Goal: Task Accomplishment & Management: Complete application form

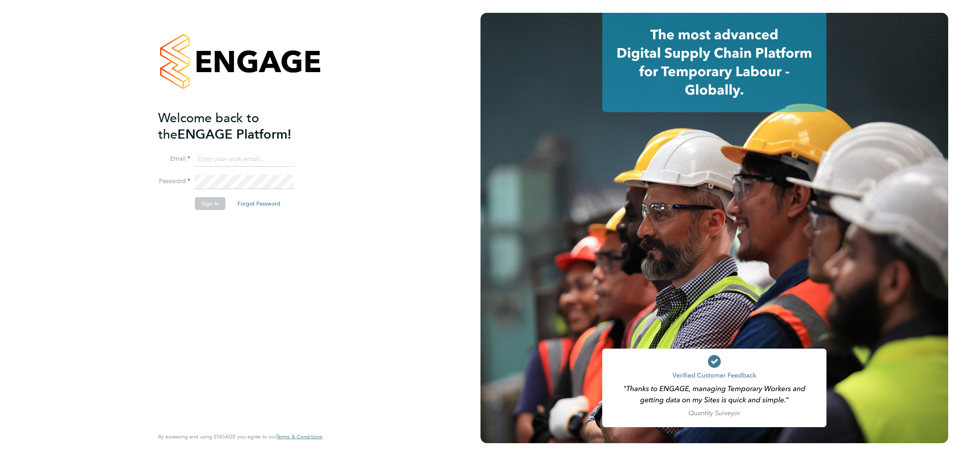
click at [260, 161] on input at bounding box center [244, 159] width 99 height 14
type input "[EMAIL_ADDRESS][DOMAIN_NAME]"
click at [201, 201] on button "Sign In" at bounding box center [210, 203] width 30 height 13
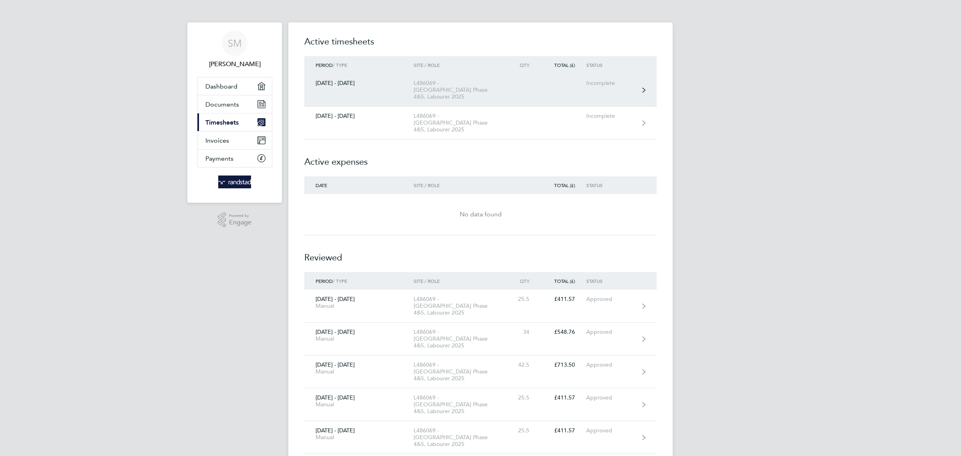
click at [449, 89] on div "L486069 - Woolwich Phase 4&5, Labourer 2025" at bounding box center [460, 90] width 92 height 20
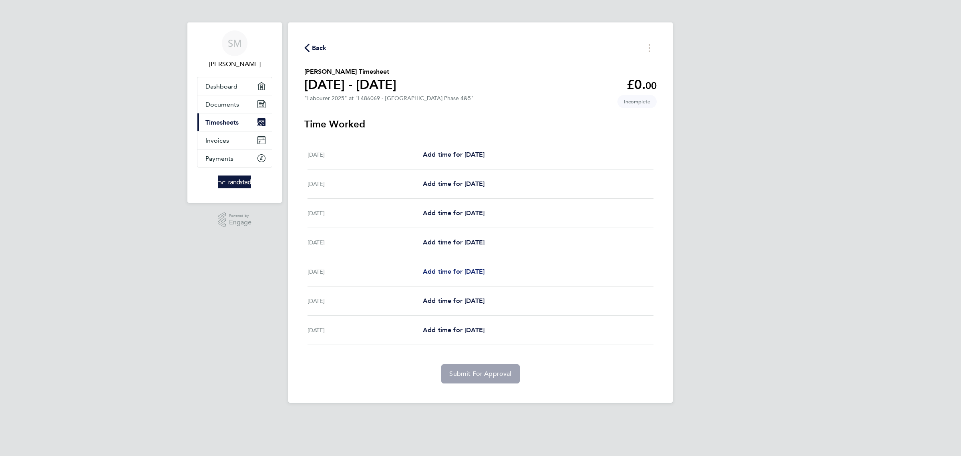
click at [445, 268] on link "Add time for Wed 24 Sep" at bounding box center [454, 272] width 62 height 10
select select "60"
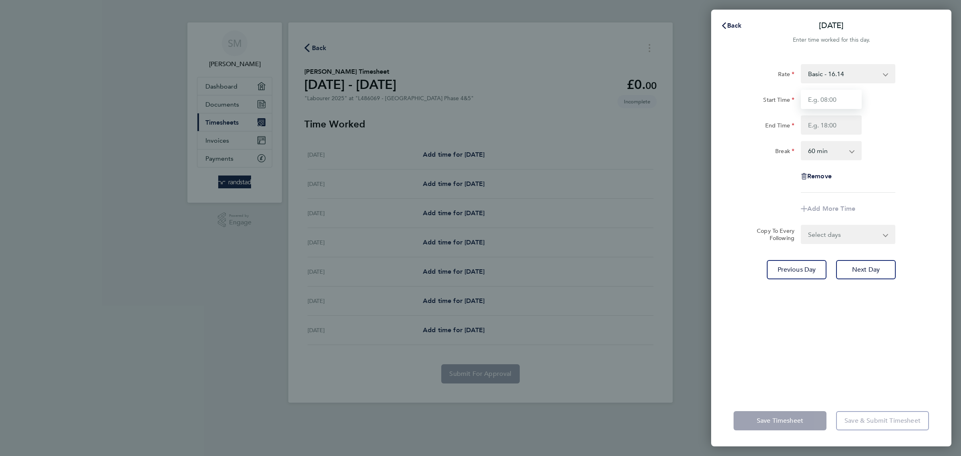
click at [818, 96] on input "Start Time" at bounding box center [831, 99] width 61 height 19
type input "07:40"
type input "16:30"
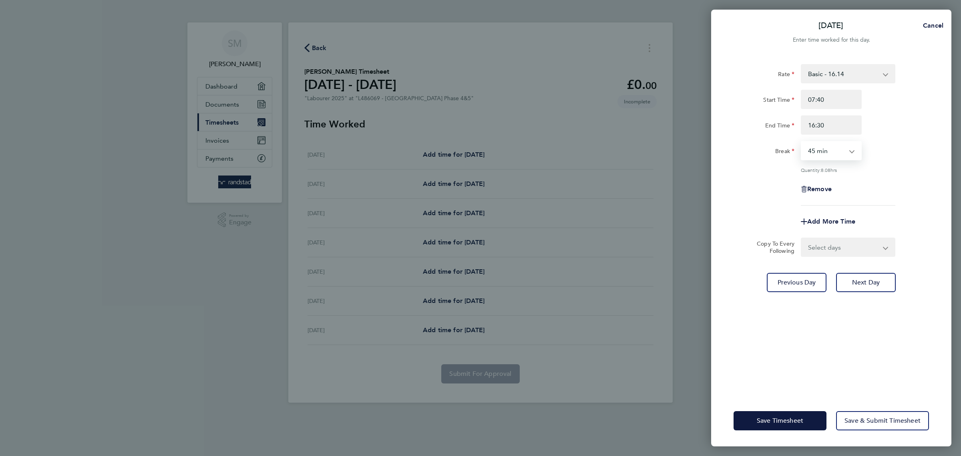
select select "30"
click at [820, 240] on select "Select days Day Thursday Friday" at bounding box center [844, 247] width 84 height 18
drag, startPoint x: 900, startPoint y: 88, endPoint x: 895, endPoint y: 89, distance: 4.9
click at [900, 88] on div "Rate Basic - 16.14 Overtime 2 - 32.00 Overtime 1 - 24.01 Start Time 07:40 End T…" at bounding box center [831, 134] width 195 height 141
click at [821, 99] on input "07:40" at bounding box center [831, 99] width 61 height 19
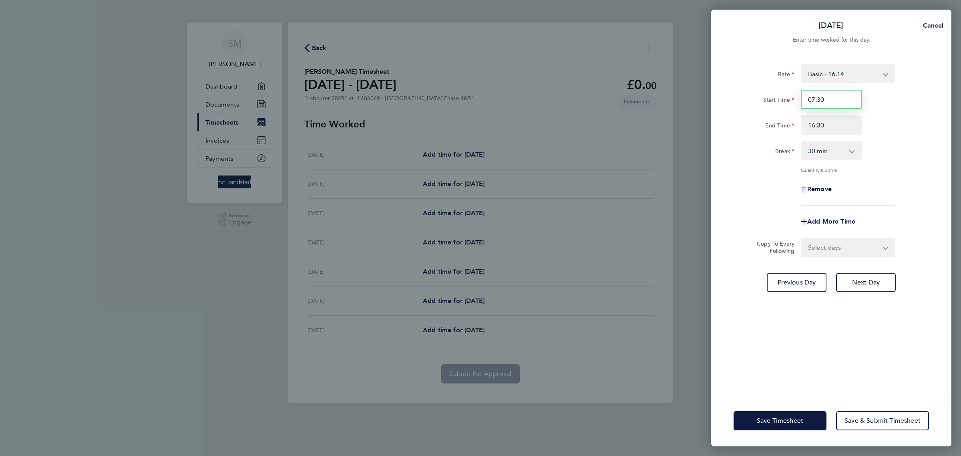
type input "07:30"
click at [875, 119] on div "End Time 16:30" at bounding box center [832, 124] width 202 height 19
click at [831, 249] on select "Select days Day Thursday Friday" at bounding box center [844, 247] width 84 height 18
select select "THU"
click at [802, 238] on select "Select days Day Thursday Friday" at bounding box center [844, 247] width 84 height 18
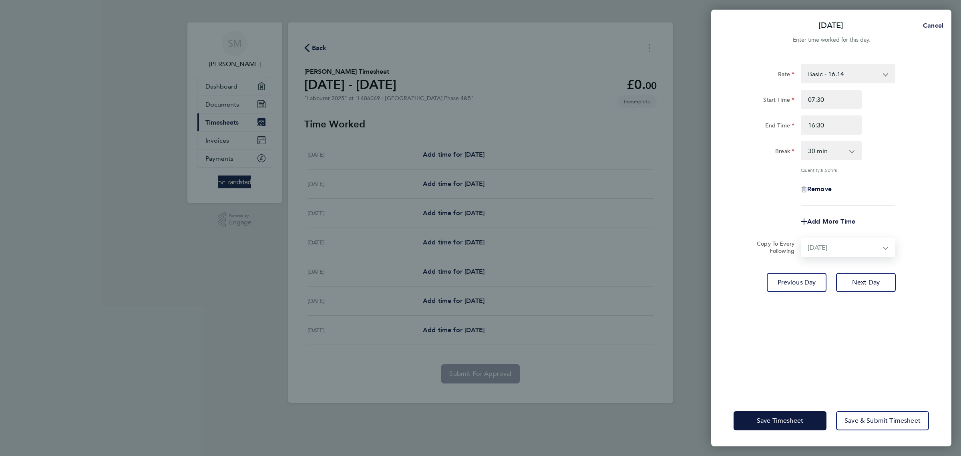
select select "2025-09-26"
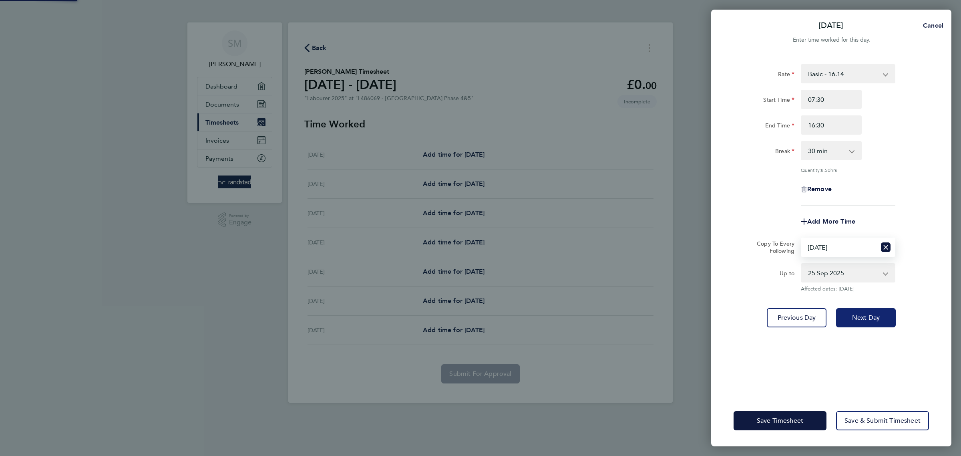
drag, startPoint x: 865, startPoint y: 315, endPoint x: 861, endPoint y: 313, distance: 4.7
click at [865, 316] on span "Next Day" at bounding box center [866, 318] width 28 height 8
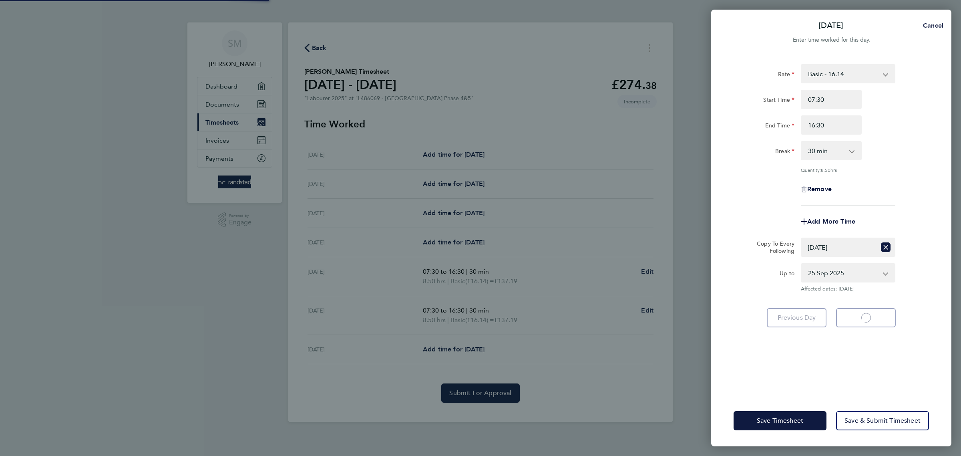
select select "30"
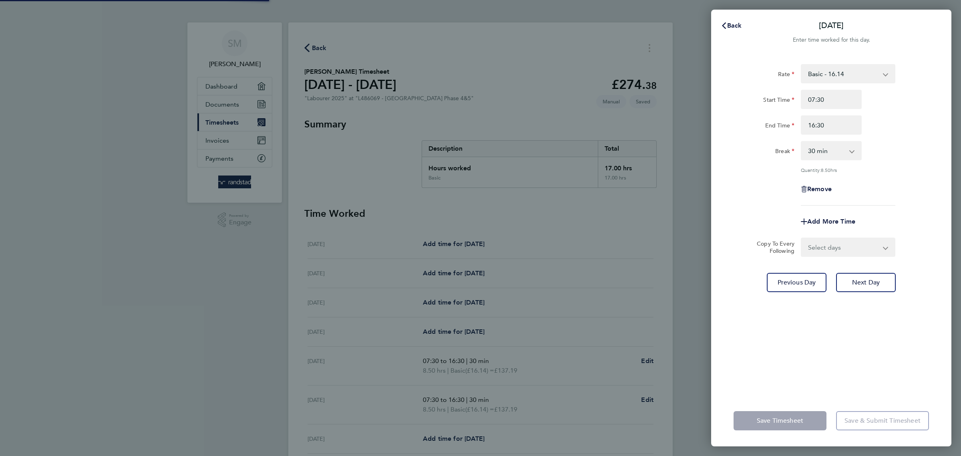
click at [832, 252] on select "Select days Friday" at bounding box center [844, 247] width 84 height 18
select select "FRI"
click at [802, 238] on select "Select days Friday" at bounding box center [844, 247] width 84 height 18
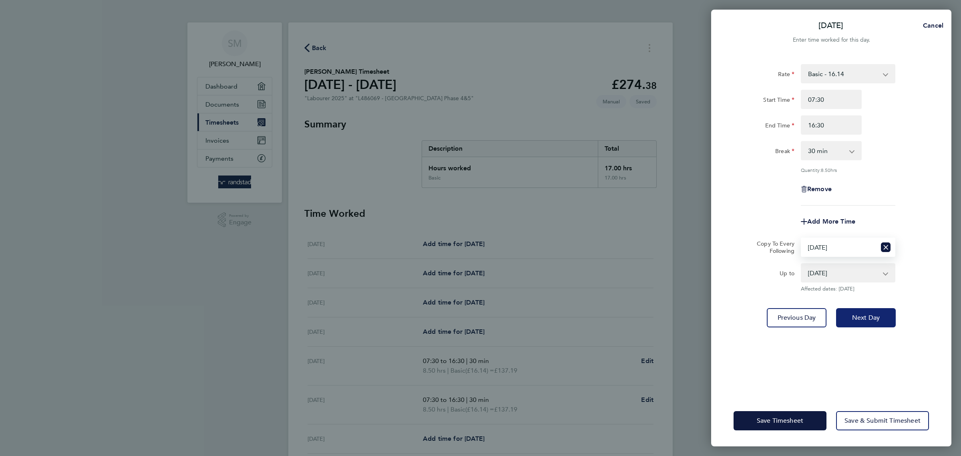
click at [876, 317] on span "Next Day" at bounding box center [866, 318] width 28 height 8
select select "30"
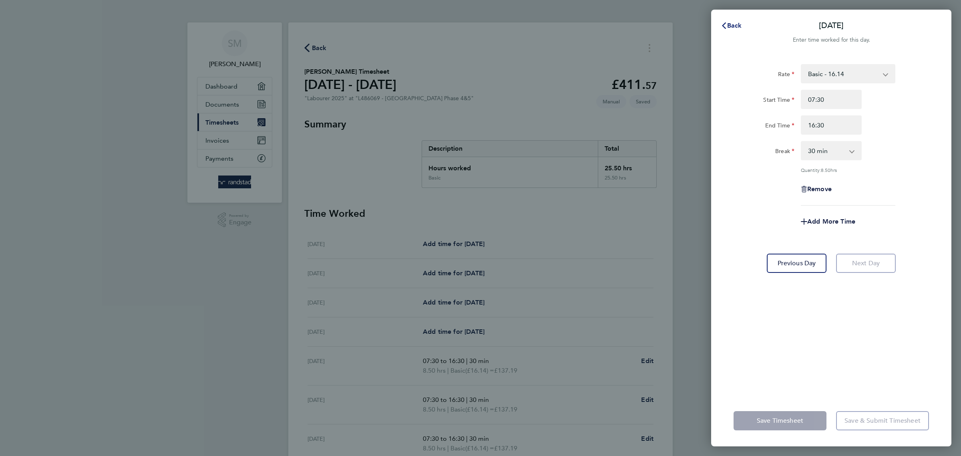
click at [736, 27] on span "Back" at bounding box center [734, 26] width 15 height 8
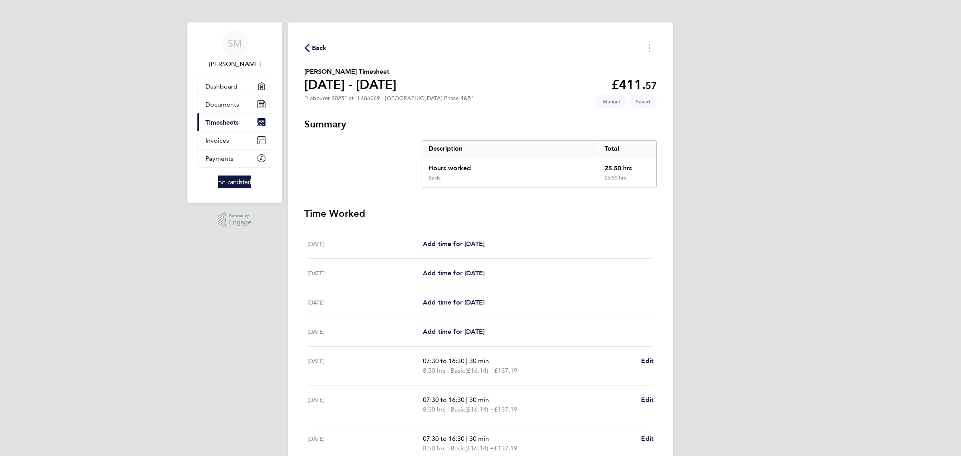
scroll to position [79, 0]
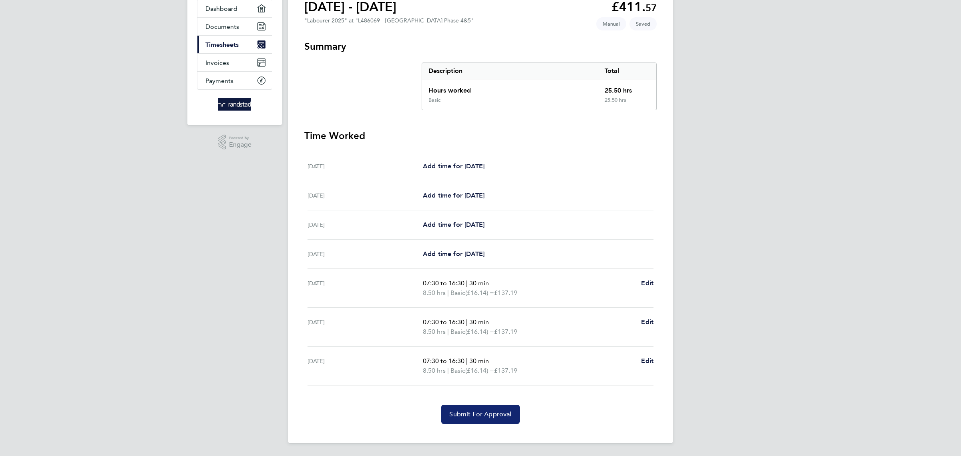
click at [496, 406] on button "Submit For Approval" at bounding box center [480, 414] width 78 height 19
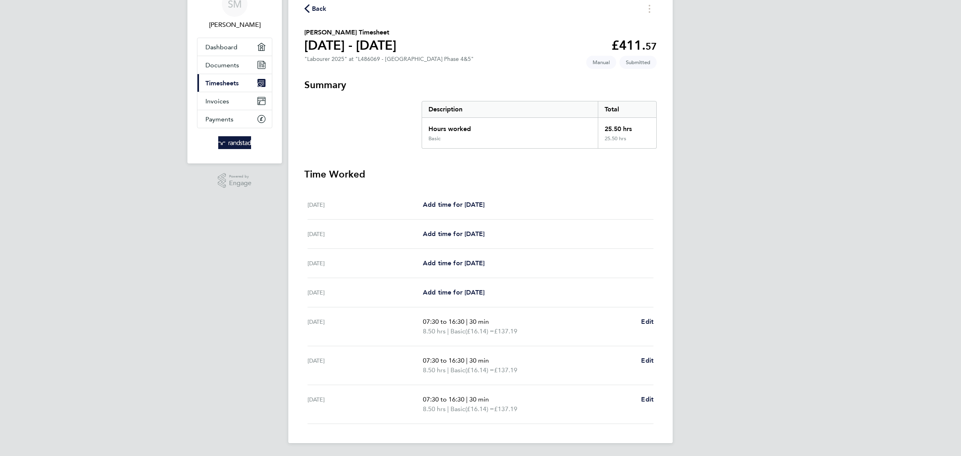
scroll to position [0, 0]
